Goal: Information Seeking & Learning: Learn about a topic

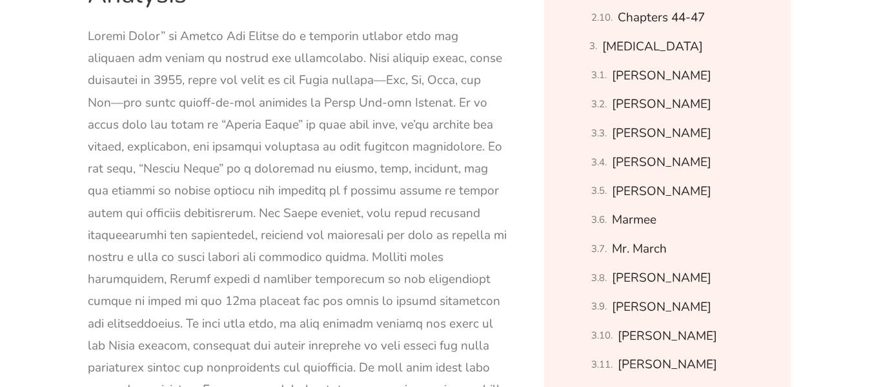
scroll to position [1096, 0]
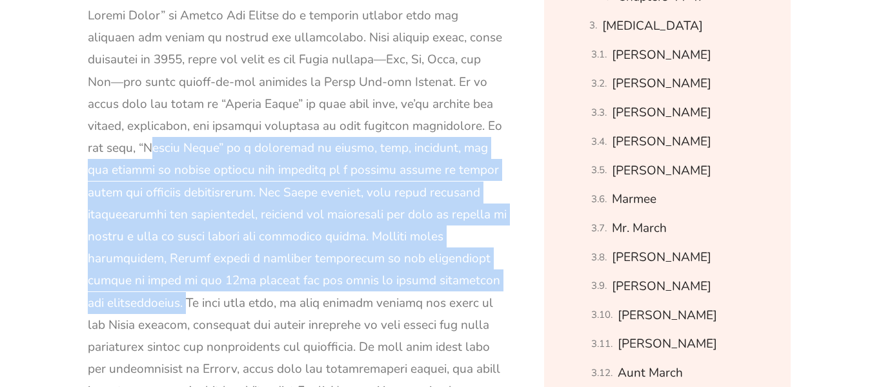
drag, startPoint x: 88, startPoint y: 146, endPoint x: 427, endPoint y: 276, distance: 362.8
copy div "“Little Women” is a narrative of family, love, ambition, and the pursuit of dre…"
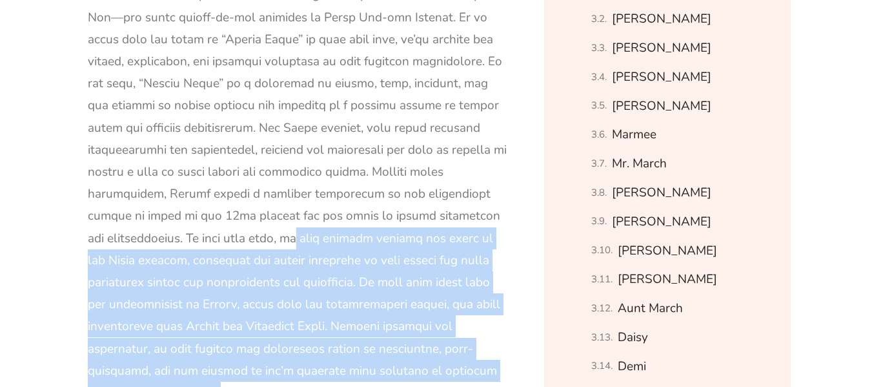
drag, startPoint x: 123, startPoint y: 239, endPoint x: 335, endPoint y: 369, distance: 249.1
copy div "we will journey through the lives of the March sisters, examining the unique qu…"
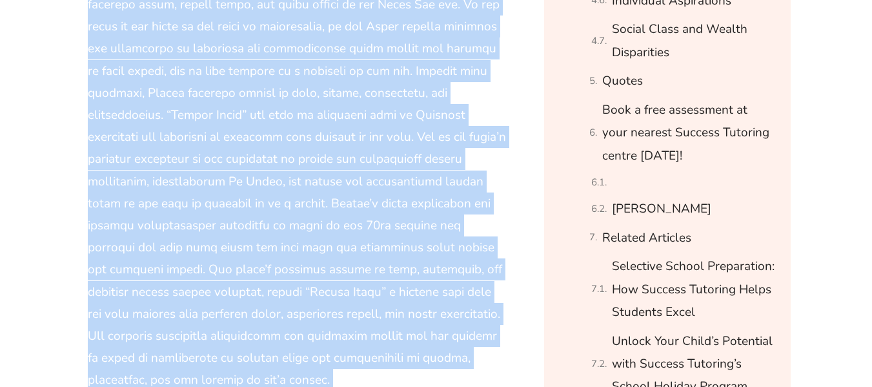
scroll to position [2146, 0]
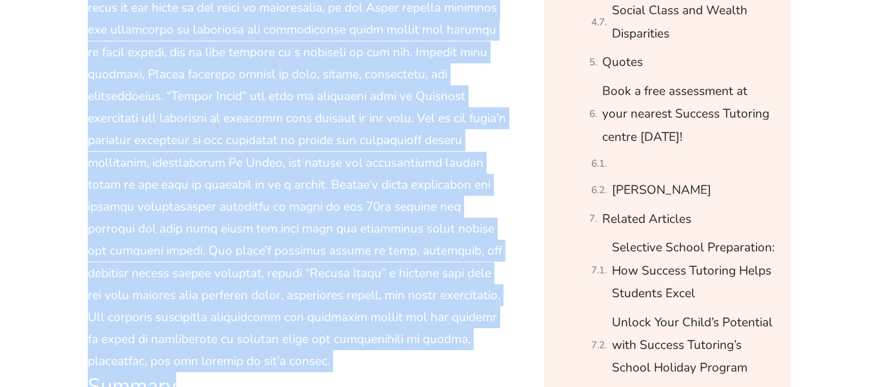
drag, startPoint x: 196, startPoint y: 61, endPoint x: 450, endPoint y: 327, distance: 367.9
click at [450, 327] on div at bounding box center [297, 85] width 419 height 574
copy div "“Loremi Dolor” si Ametco Adi Elitse do e tempori utlabo-et-dol magna ali enimad…"
